Goal: Task Accomplishment & Management: Use online tool/utility

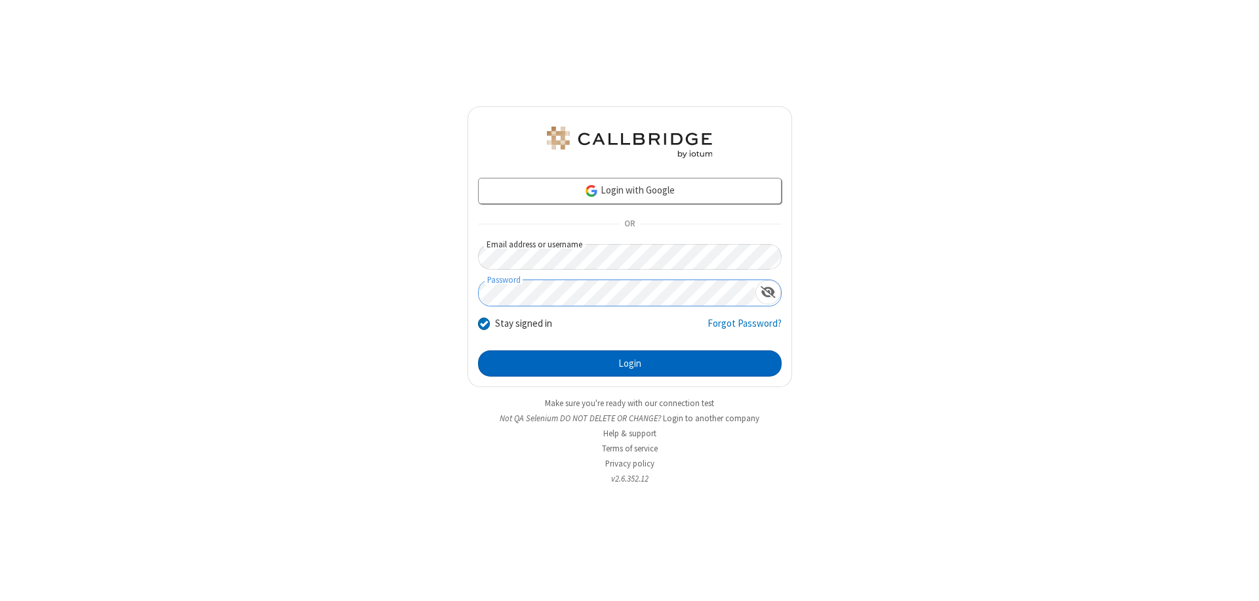
click at [629, 363] on button "Login" at bounding box center [630, 363] width 304 height 26
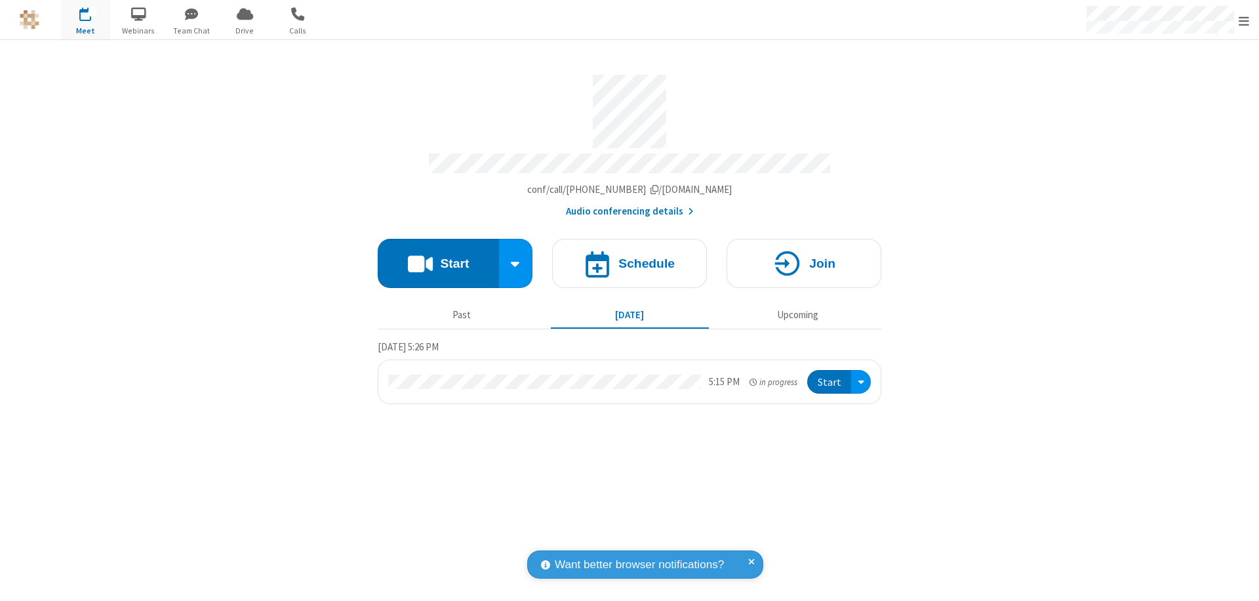
click at [438, 257] on button "Start" at bounding box center [438, 263] width 121 height 49
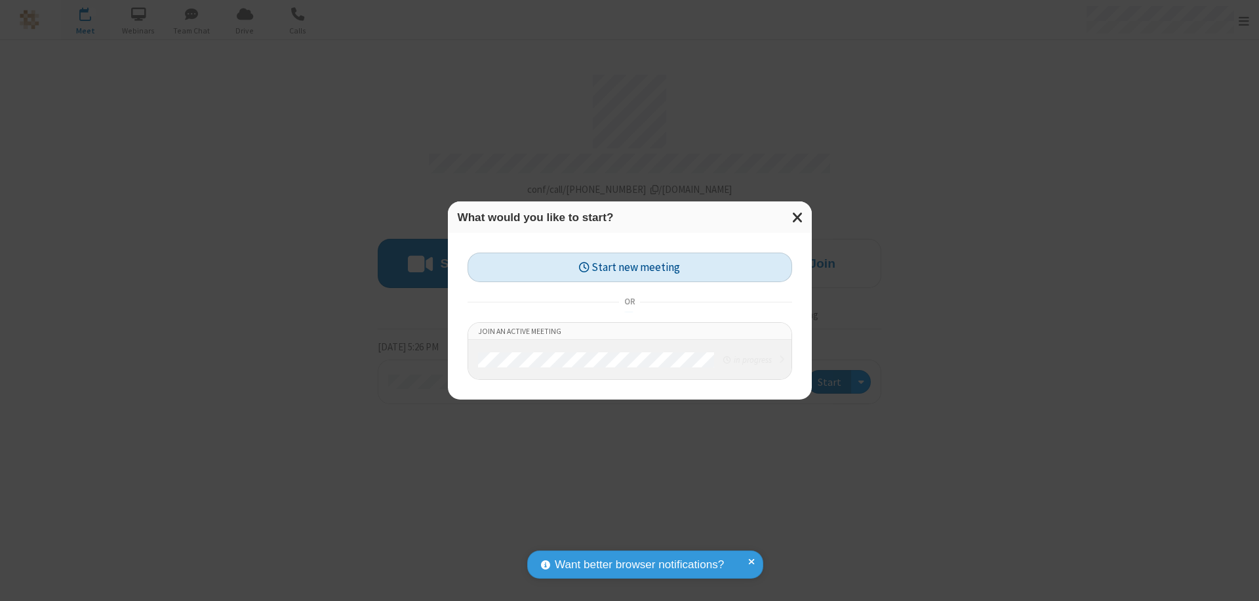
click at [629, 267] on button "Start new meeting" at bounding box center [630, 267] width 325 height 30
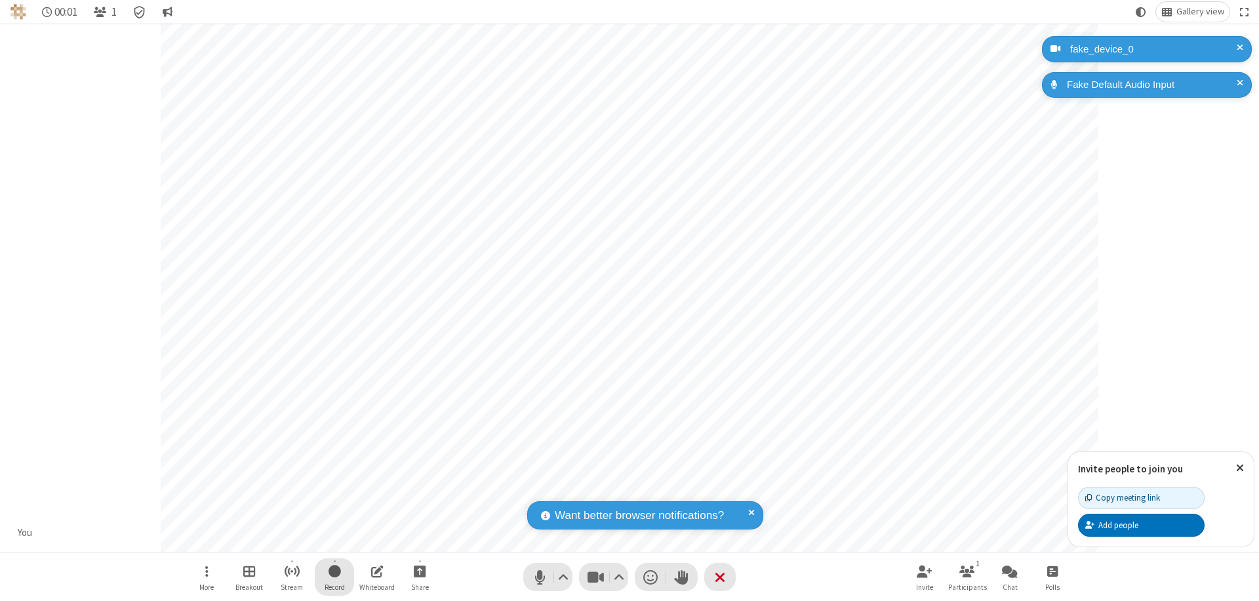
click at [334, 576] on span "Start recording" at bounding box center [335, 571] width 12 height 16
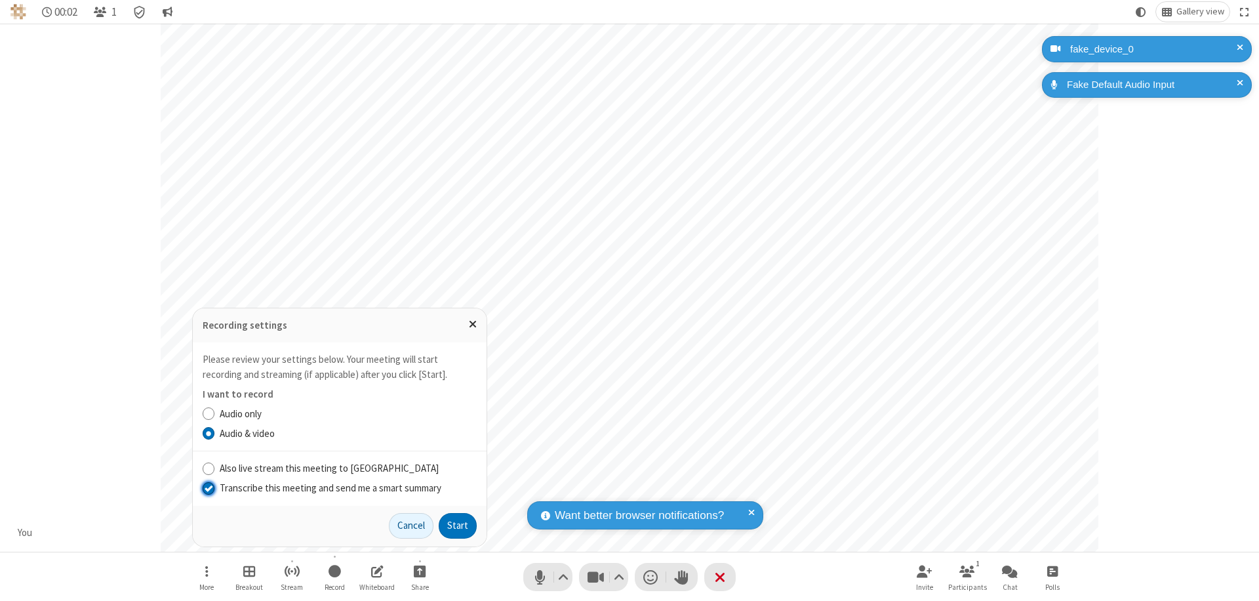
click at [208, 487] on input "Transcribe this meeting and send me a smart summary" at bounding box center [209, 488] width 12 height 14
click at [348, 433] on label "Audio & video" at bounding box center [348, 433] width 257 height 15
click at [215, 433] on input "Audio & video" at bounding box center [209, 433] width 12 height 14
click at [458, 525] on button "Start" at bounding box center [458, 526] width 38 height 26
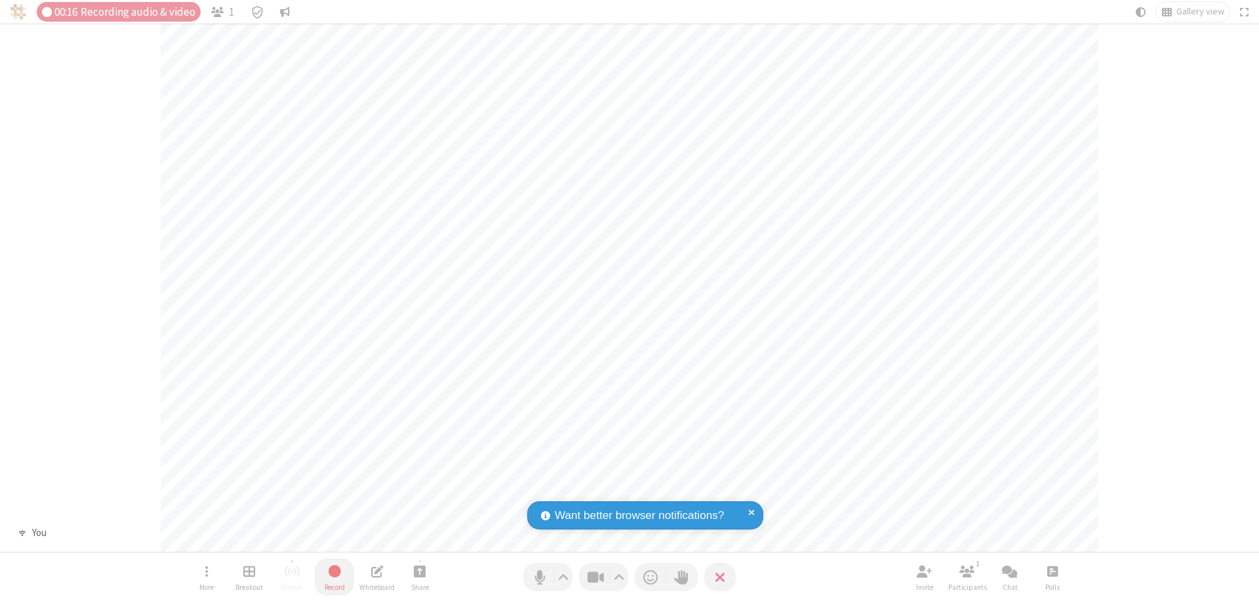
click at [334, 576] on span "Stop recording" at bounding box center [334, 571] width 15 height 16
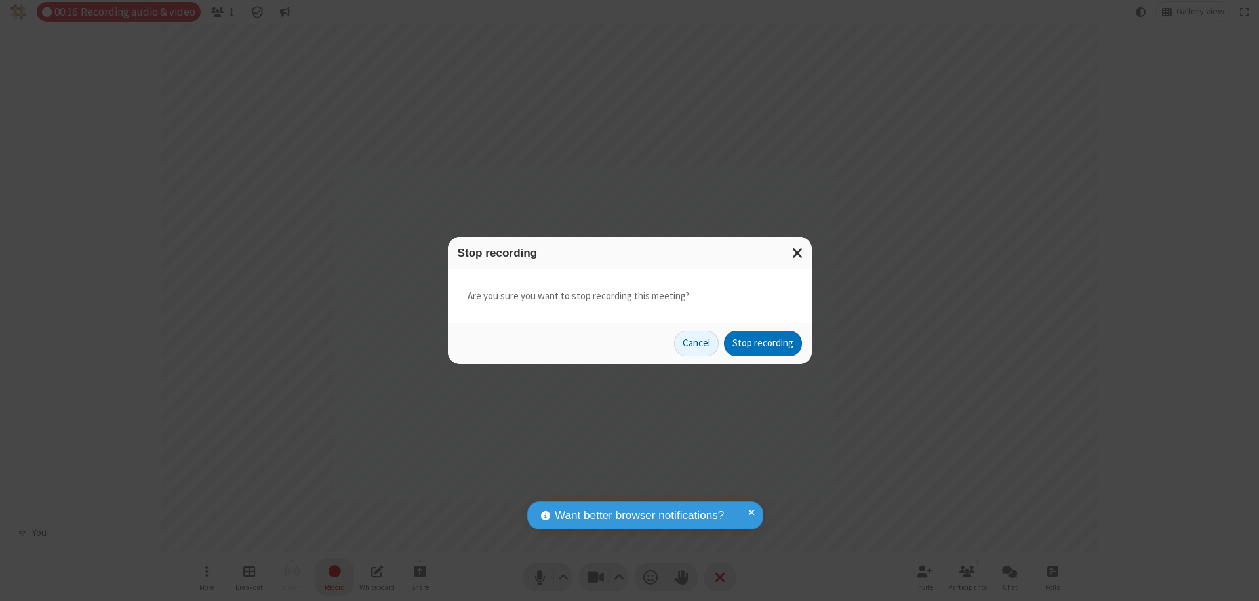
click at [763, 343] on button "Stop recording" at bounding box center [763, 343] width 78 height 26
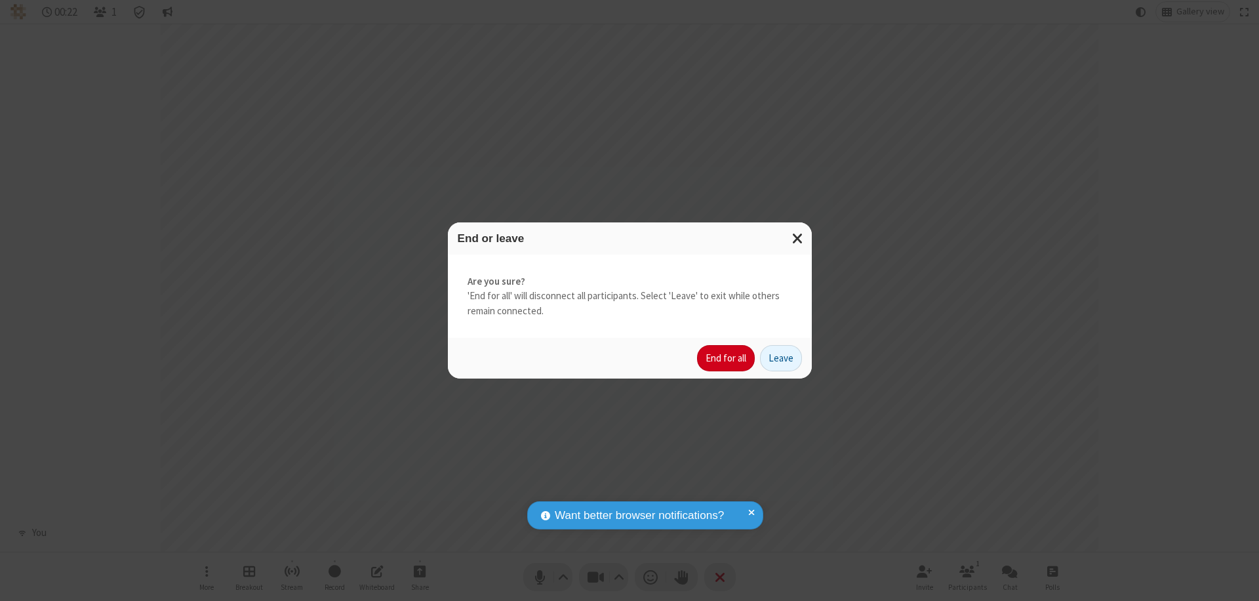
click at [727, 358] on button "End for all" at bounding box center [726, 358] width 58 height 26
